Goal: Information Seeking & Learning: Find specific fact

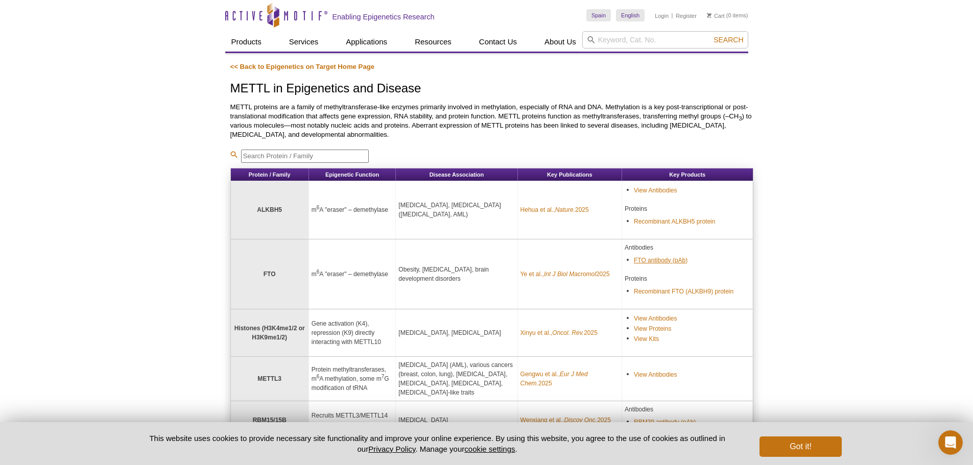
scroll to position [51, 0]
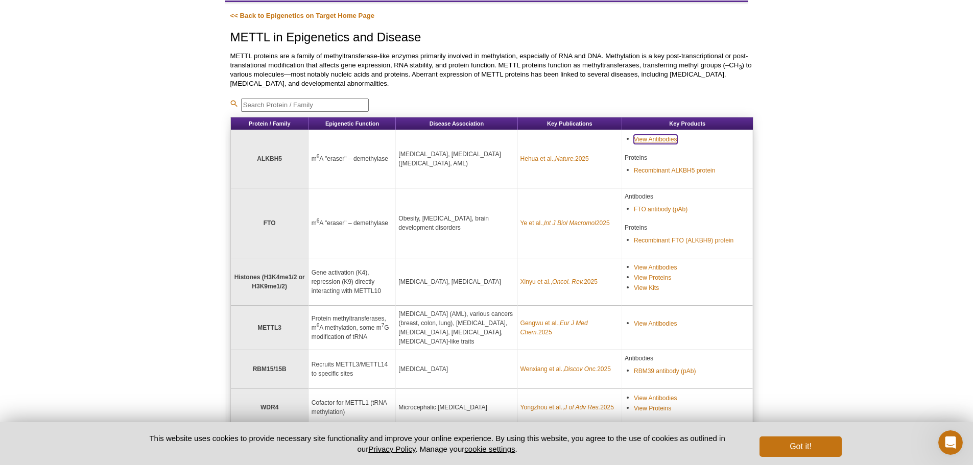
click at [669, 139] on link "View Antibodies" at bounding box center [655, 139] width 43 height 9
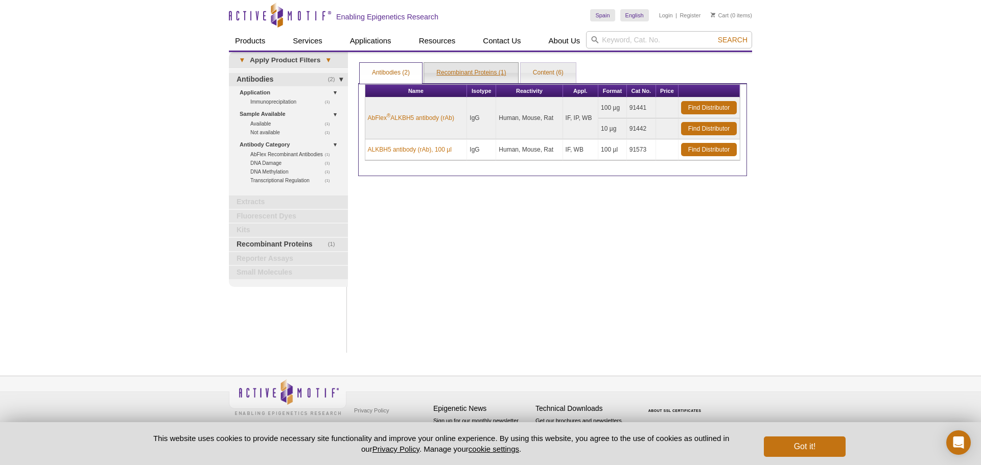
click at [470, 67] on link "Recombinant Proteins (1)" at bounding box center [471, 73] width 94 height 20
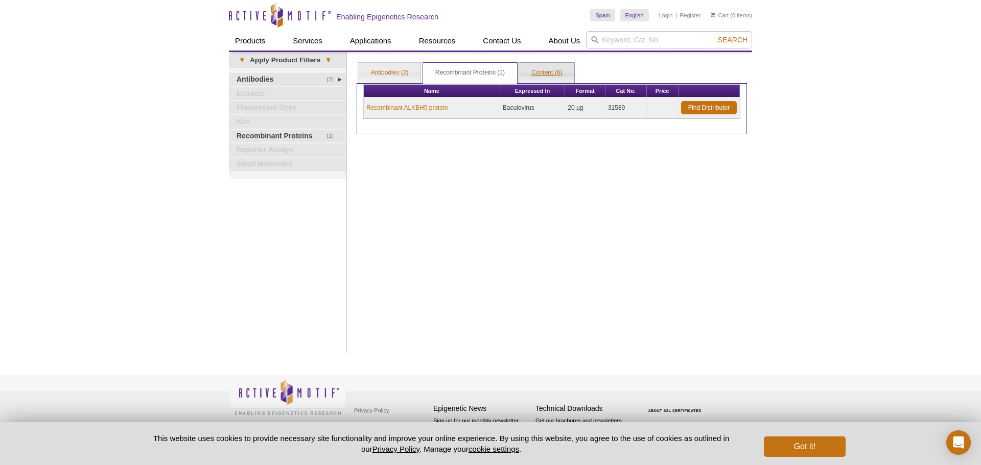
click at [560, 74] on link "Content (6)" at bounding box center [546, 73] width 55 height 20
